Goal: Task Accomplishment & Management: Manage account settings

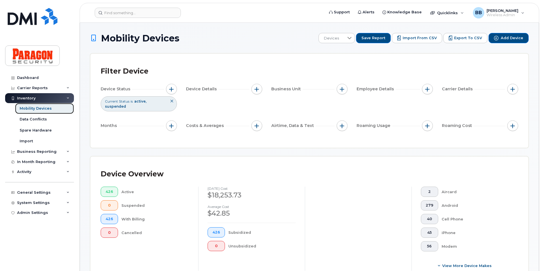
click at [42, 109] on div "Mobility Devices" at bounding box center [36, 108] width 32 height 5
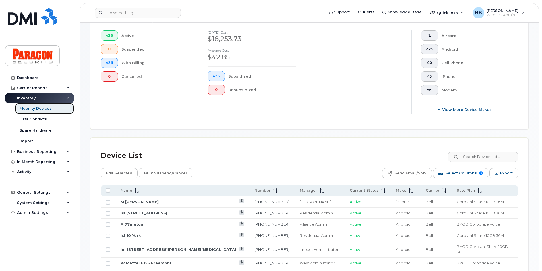
scroll to position [171, 0]
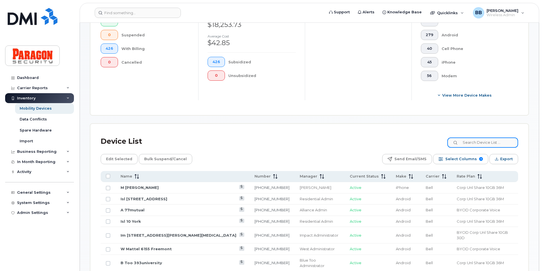
click at [486, 145] on input at bounding box center [482, 143] width 71 height 10
click at [479, 146] on input at bounding box center [482, 143] width 71 height 10
type input "2440"
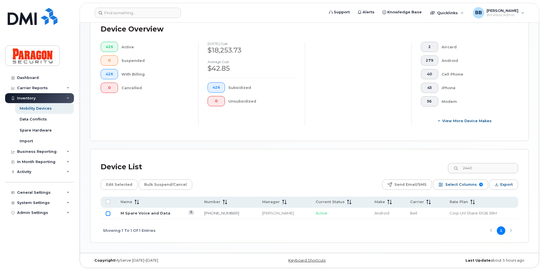
click at [109, 213] on input "Row Unselected" at bounding box center [108, 214] width 5 height 5
checkbox input "true"
click at [126, 186] on span "Edit Selected" at bounding box center [119, 185] width 26 height 9
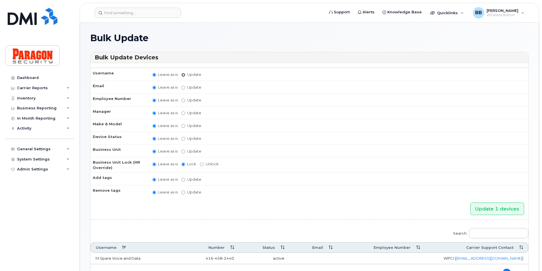
click at [184, 76] on input "Update" at bounding box center [183, 75] width 4 height 4
radio input "true"
radio input "false"
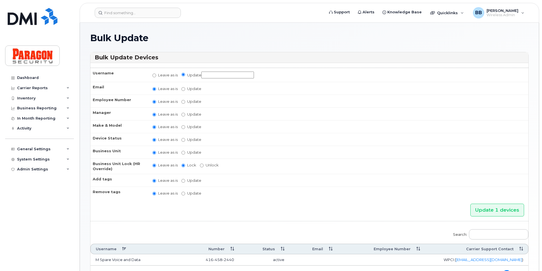
click at [205, 76] on input "Update" at bounding box center [227, 75] width 53 height 7
click at [242, 73] on input "Im 235queensquaywest" at bounding box center [227, 75] width 53 height 7
type input "Im 235queensquaywest2"
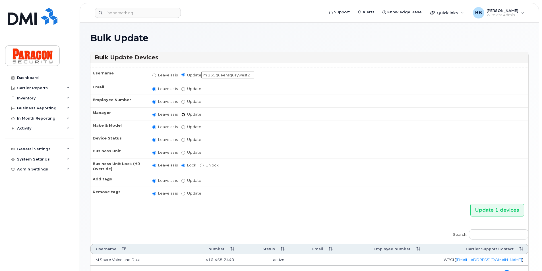
click at [182, 115] on input "Update Abinaya Shenbagamoorthy Alliance Admin Barb Burling Blue Administrator B…" at bounding box center [183, 115] width 4 height 4
radio input "true"
radio input "false"
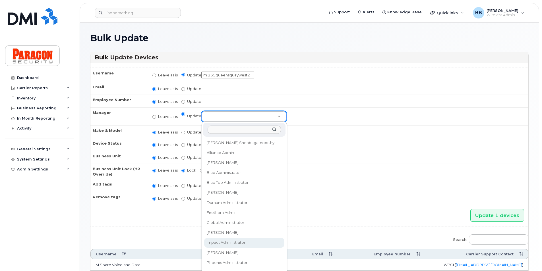
select select "1890381"
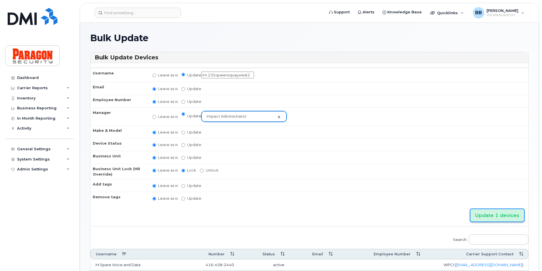
click at [507, 213] on input "Update 1 devices" at bounding box center [497, 215] width 54 height 13
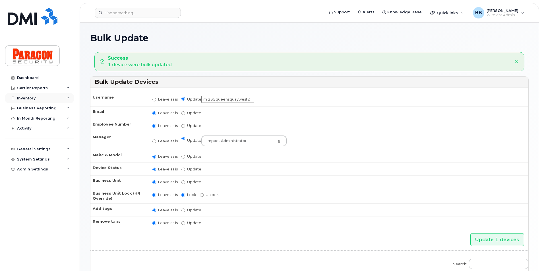
click at [28, 98] on div "Inventory" at bounding box center [26, 98] width 18 height 5
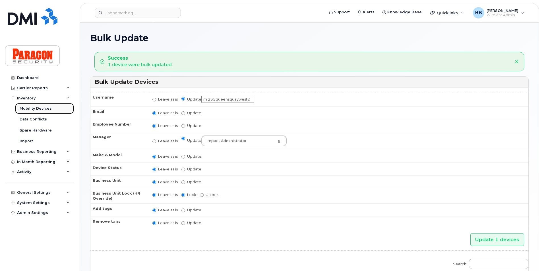
click at [32, 109] on div "Mobility Devices" at bounding box center [36, 108] width 32 height 5
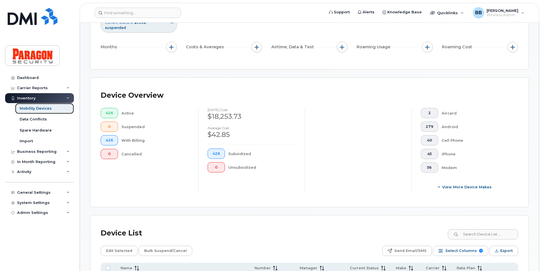
scroll to position [85, 0]
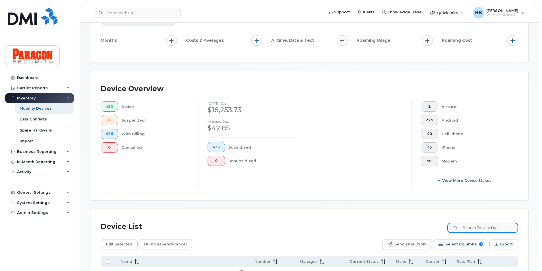
click at [502, 229] on input at bounding box center [482, 228] width 71 height 10
type input "4864"
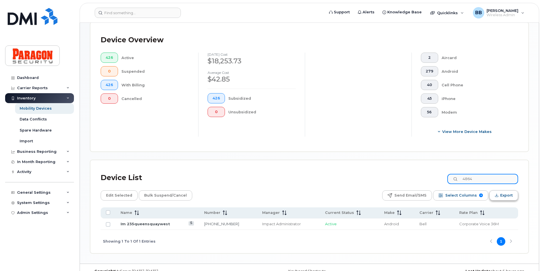
scroll to position [145, 0]
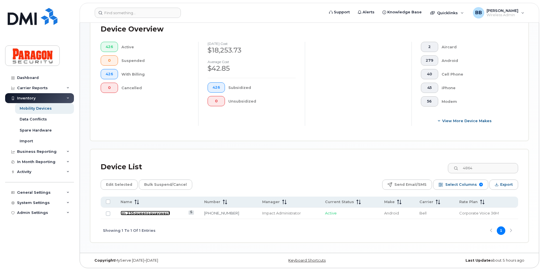
click at [139, 212] on link "Im 235queensquaywest" at bounding box center [145, 213] width 49 height 5
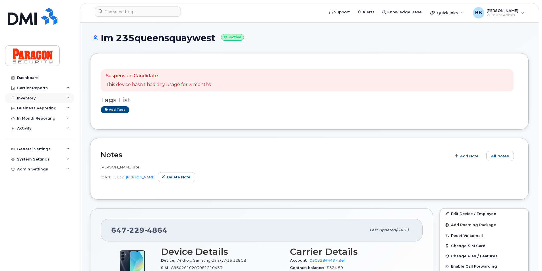
click at [30, 98] on div "Inventory" at bounding box center [26, 98] width 18 height 5
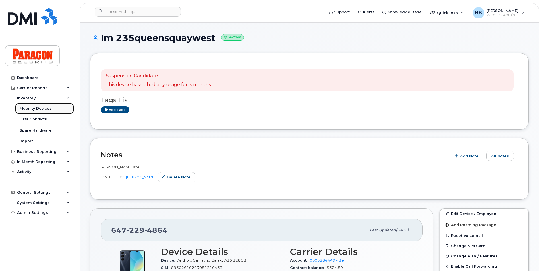
click at [40, 110] on div "Mobility Devices" at bounding box center [36, 108] width 32 height 5
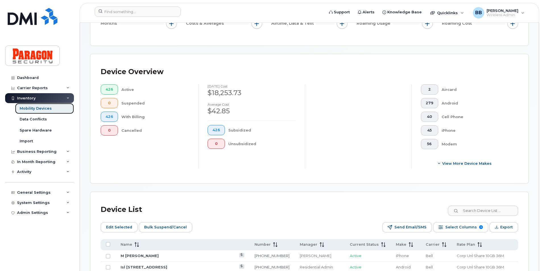
scroll to position [142, 0]
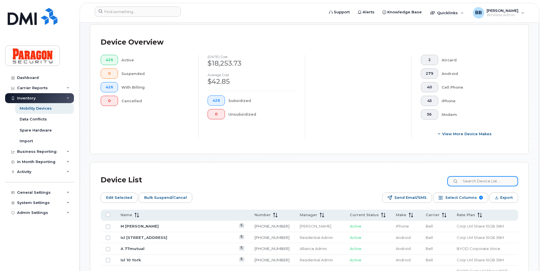
click at [473, 184] on input at bounding box center [482, 181] width 71 height 10
type input "2440"
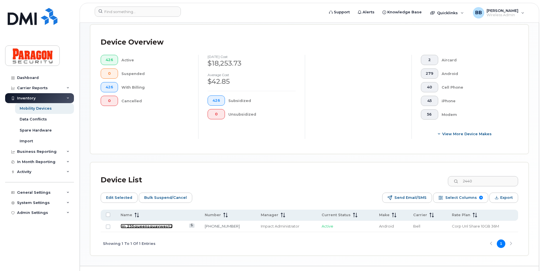
click at [138, 226] on link "Im 235queensquaywest2" at bounding box center [147, 226] width 52 height 5
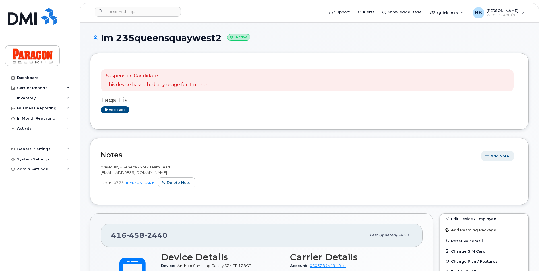
click at [497, 157] on span "Add Note" at bounding box center [500, 156] width 18 height 5
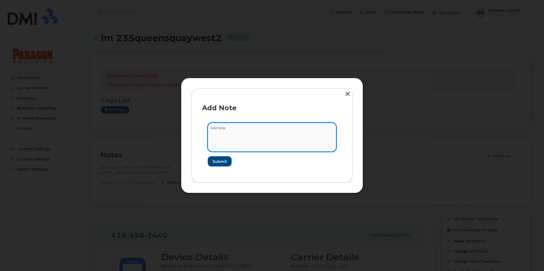
click at [285, 136] on textarea at bounding box center [272, 137] width 129 height 29
type textarea "[PERSON_NAME] Site - [EMAIL_ADDRESS][DOMAIN_NAME]"
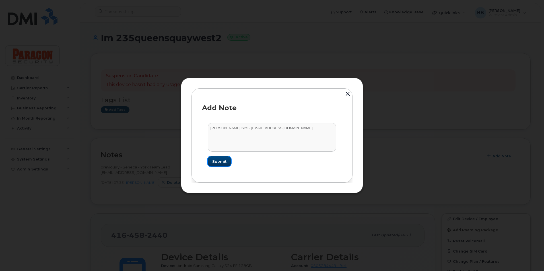
click at [219, 162] on span "Submit" at bounding box center [219, 161] width 14 height 5
